Goal: Information Seeking & Learning: Learn about a topic

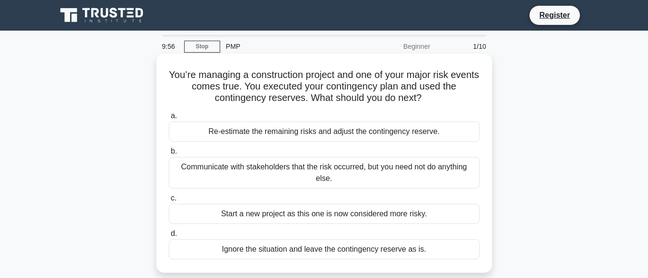
click at [287, 173] on div "Communicate with stakeholders that the risk occurred, but you need not do anyth…" at bounding box center [324, 173] width 311 height 32
click at [169, 155] on input "b. Communicate with stakeholders that the risk occurred, but you need not do an…" at bounding box center [169, 152] width 0 height 6
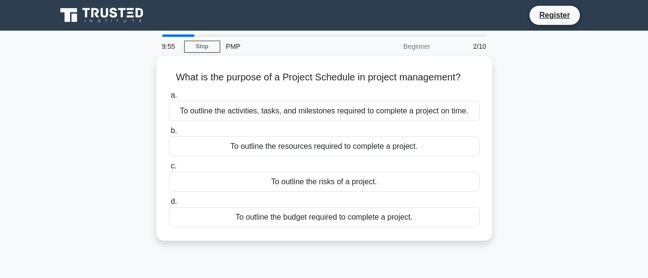
click at [287, 173] on div "To outline the risks of a project." at bounding box center [324, 182] width 311 height 20
click at [169, 170] on input "c. To outline the risks of a project." at bounding box center [169, 166] width 0 height 6
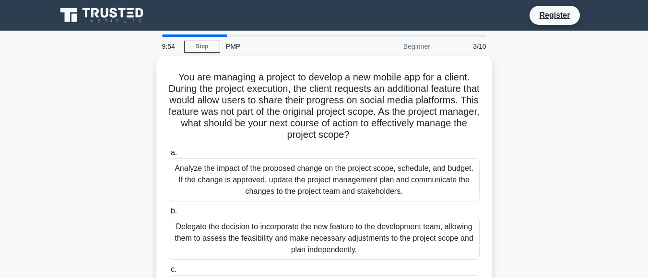
click at [287, 173] on div "Analyze the impact of the proposed change on the project scope, schedule, and b…" at bounding box center [324, 180] width 311 height 43
click at [169, 156] on input "a. Analyze the impact of the proposed change on the project scope, schedule, an…" at bounding box center [169, 153] width 0 height 6
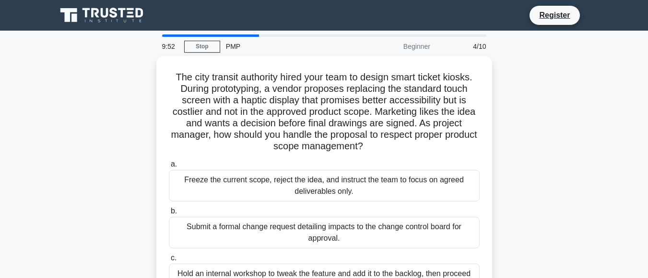
click at [287, 173] on div "Freeze the current scope, reject the idea, and instruct the team to focus on ag…" at bounding box center [324, 186] width 311 height 32
click at [169, 168] on input "a. Freeze the current scope, reject the idea, and instruct the team to focus on…" at bounding box center [169, 165] width 0 height 6
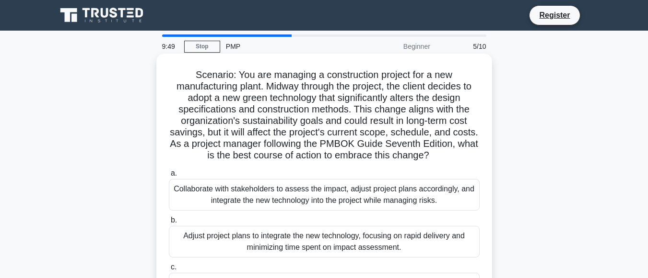
click at [256, 232] on div "Adjust project plans to integrate the new technology, focusing on rapid deliver…" at bounding box center [324, 242] width 311 height 32
click at [169, 224] on input "b. Adjust project plans to integrate the new technology, focusing on rapid deli…" at bounding box center [169, 221] width 0 height 6
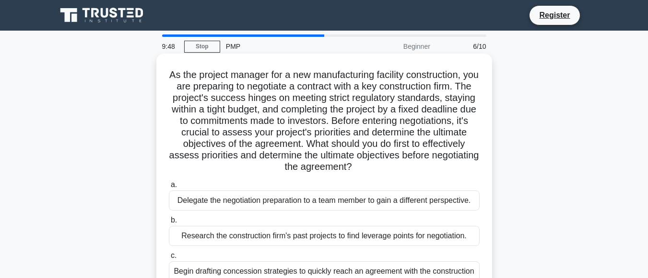
click at [265, 208] on div "Delegate the negotiation preparation to a team member to gain a different persp…" at bounding box center [324, 201] width 311 height 20
click at [169, 188] on input "a. Delegate the negotiation preparation to a team member to gain a different pe…" at bounding box center [169, 185] width 0 height 6
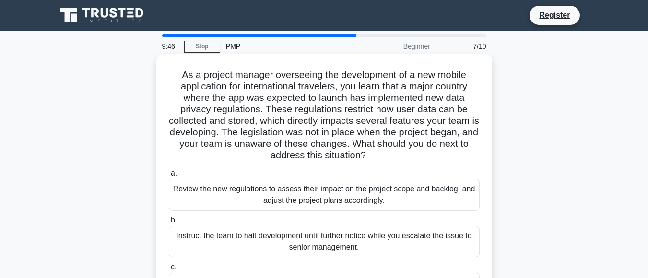
click at [286, 271] on label "c. Ignore the new regulations since they were not in effect when the project st…" at bounding box center [324, 283] width 311 height 43
click at [169, 271] on input "c. Ignore the new regulations since they were not in effect when the project st…" at bounding box center [169, 268] width 0 height 6
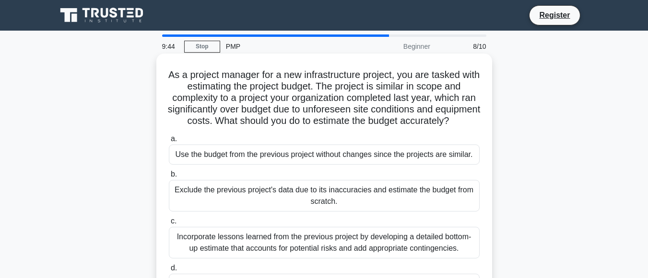
click at [290, 202] on div "Exclude the previous project's data due to its inaccuracies and estimate the bu…" at bounding box center [324, 196] width 311 height 32
click at [169, 178] on input "b. Exclude the previous project's data due to its inaccuracies and estimate the…" at bounding box center [169, 175] width 0 height 6
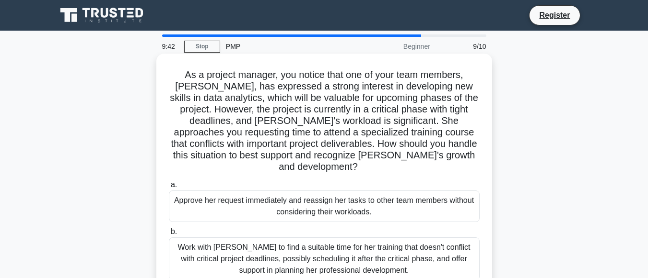
click at [257, 241] on div "Work with [PERSON_NAME] to find a suitable time for her training that doesn't c…" at bounding box center [324, 259] width 311 height 43
click at [169, 235] on input "b. Work with [PERSON_NAME] to find a suitable time for her training that doesn'…" at bounding box center [169, 232] width 0 height 6
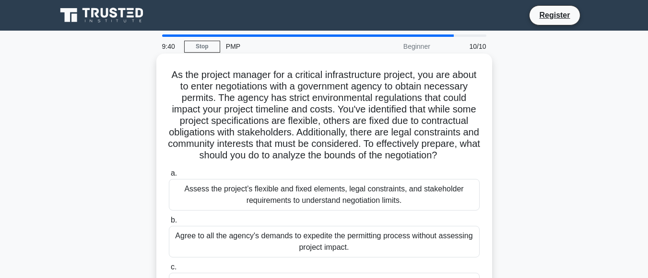
click at [252, 200] on div "Assess the project’s flexible and fixed elements, legal constraints, and stakeh…" at bounding box center [324, 195] width 311 height 32
click at [169, 177] on input "a. Assess the project’s flexible and fixed elements, legal constraints, and sta…" at bounding box center [169, 174] width 0 height 6
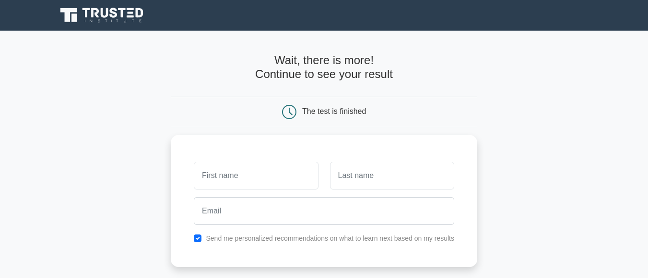
click at [85, 100] on main "Wait, there is more! Continue to see your result The test is finished and the" at bounding box center [324, 203] width 648 height 345
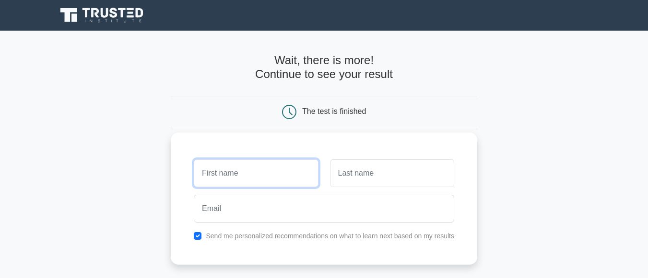
click at [245, 168] on input "text" at bounding box center [256, 174] width 124 height 28
